Goal: Task Accomplishment & Management: Manage account settings

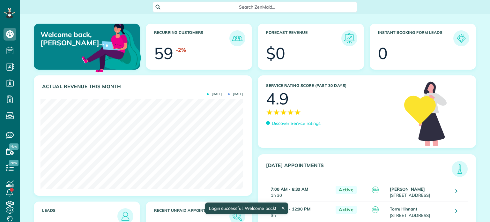
scroll to position [90, 202]
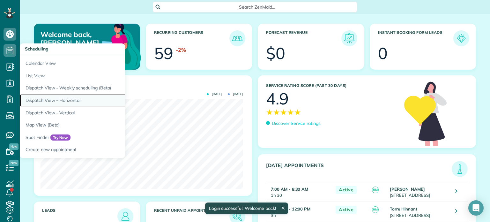
click at [62, 100] on link "Dispatch View - Horizontal" at bounding box center [100, 100] width 160 height 12
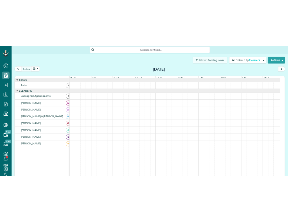
scroll to position [3, 3]
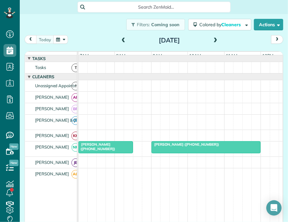
click at [100, 149] on span "[PERSON_NAME] ([PHONE_NUMBER])" at bounding box center [96, 146] width 37 height 9
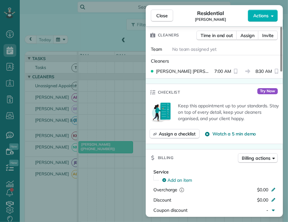
scroll to position [191, 0]
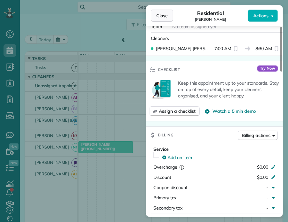
click at [159, 14] on span "Close" at bounding box center [161, 15] width 11 height 6
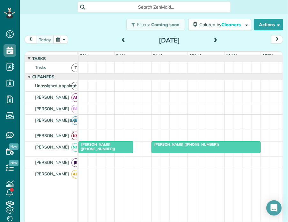
click at [121, 39] on span at bounding box center [123, 41] width 7 height 6
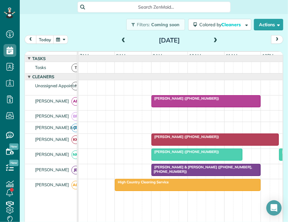
click at [167, 139] on span "[PERSON_NAME] ([PHONE_NUMBER])" at bounding box center [185, 136] width 68 height 4
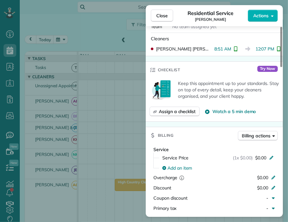
scroll to position [191, 0]
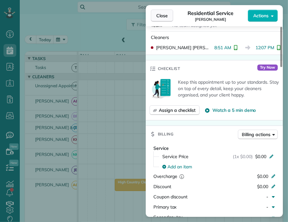
click at [166, 16] on span "Close" at bounding box center [161, 15] width 11 height 6
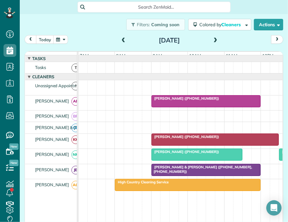
click at [186, 100] on span "[PERSON_NAME] ([PHONE_NUMBER])" at bounding box center [185, 98] width 68 height 4
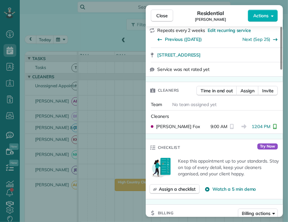
scroll to position [128, 0]
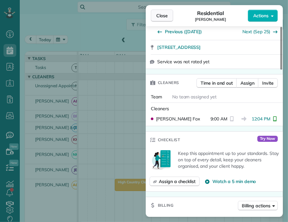
click at [168, 16] on button "Close" at bounding box center [162, 16] width 22 height 12
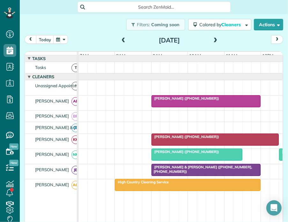
click at [185, 154] on span "[PERSON_NAME] ([PHONE_NUMBER])" at bounding box center [185, 151] width 68 height 4
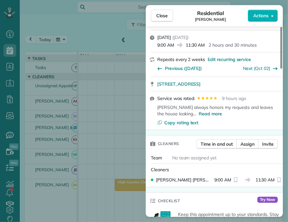
scroll to position [64, 0]
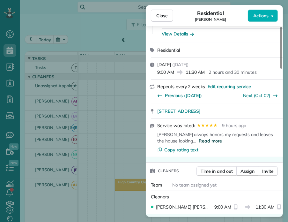
click at [199, 137] on span "Read more" at bounding box center [210, 140] width 23 height 6
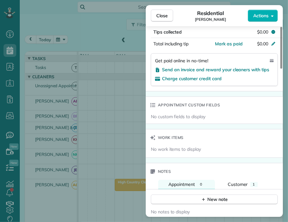
scroll to position [447, 0]
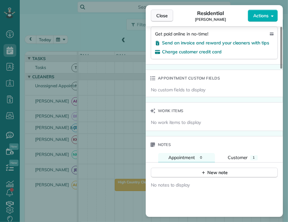
click at [162, 17] on span "Close" at bounding box center [161, 15] width 11 height 6
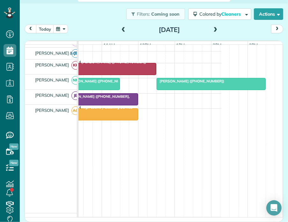
scroll to position [0, 121]
click at [194, 81] on span "[PERSON_NAME] ([PHONE_NUMBER])" at bounding box center [192, 81] width 68 height 4
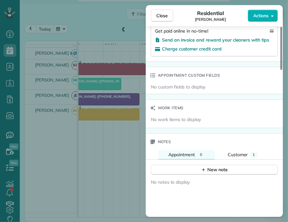
scroll to position [425, 0]
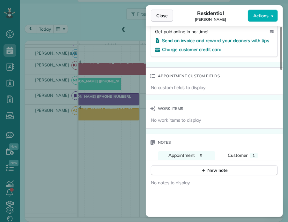
drag, startPoint x: 166, startPoint y: 15, endPoint x: 179, endPoint y: 31, distance: 21.3
click at [166, 15] on span "Close" at bounding box center [161, 15] width 11 height 6
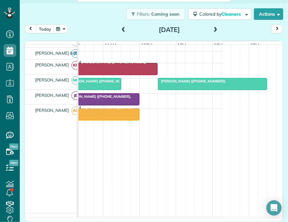
click at [102, 111] on div "High Country Cleaning Service" at bounding box center [67, 111] width 142 height 4
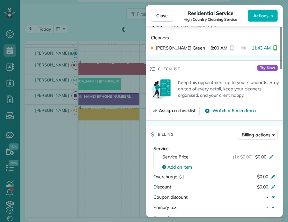
scroll to position [191, 0]
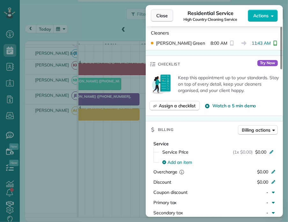
click at [159, 14] on span "Close" at bounding box center [161, 15] width 11 height 6
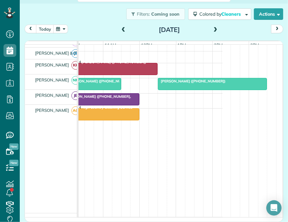
click at [108, 96] on span "[PERSON_NAME] & [PERSON_NAME] ([PHONE_NUMBER], [PHONE_NUMBER])" at bounding box center [80, 98] width 101 height 9
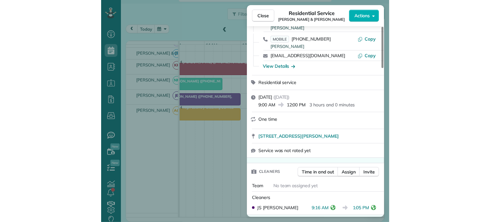
scroll to position [64, 0]
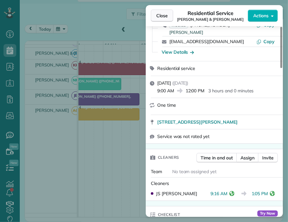
drag, startPoint x: 164, startPoint y: 15, endPoint x: 168, endPoint y: 17, distance: 4.6
click at [164, 15] on span "Close" at bounding box center [161, 15] width 11 height 6
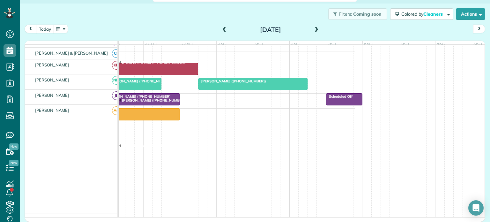
click at [44, 29] on button "today" at bounding box center [45, 29] width 18 height 9
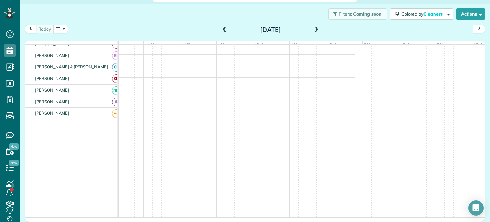
scroll to position [42, 0]
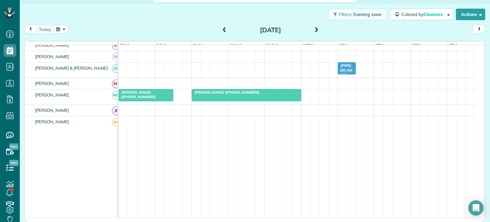
click at [147, 99] on span "[PERSON_NAME] ([PHONE_NUMBER])" at bounding box center [136, 94] width 37 height 9
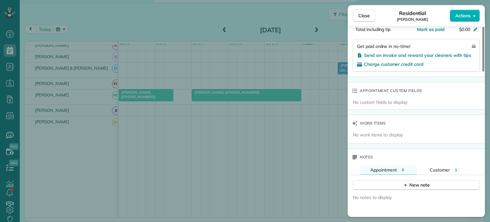
scroll to position [447, 0]
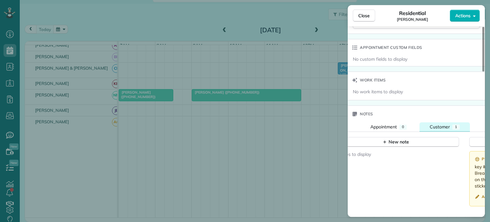
click at [443, 127] on span "Customer" at bounding box center [440, 127] width 20 height 6
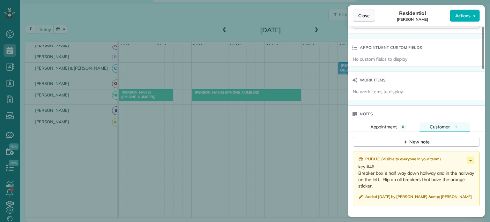
click at [361, 15] on span "Close" at bounding box center [363, 15] width 11 height 6
